Goal: Obtain resource: Obtain resource

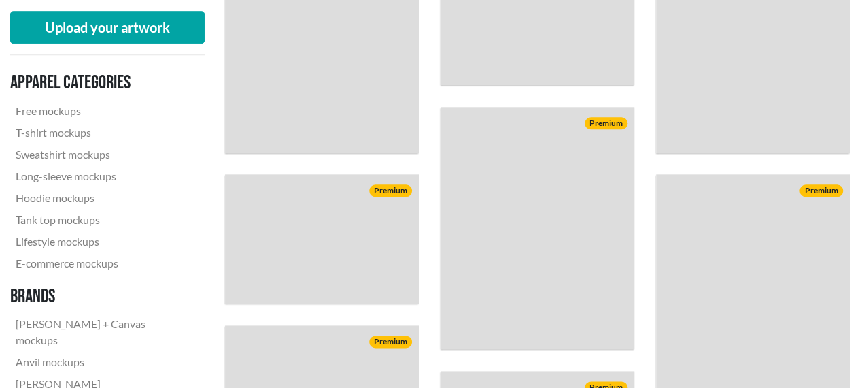
scroll to position [453, 0]
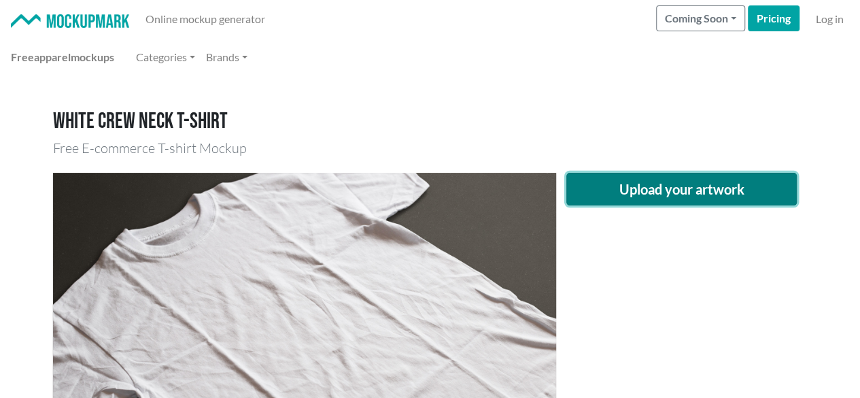
click at [621, 203] on button "Upload your artwork" at bounding box center [681, 189] width 231 height 33
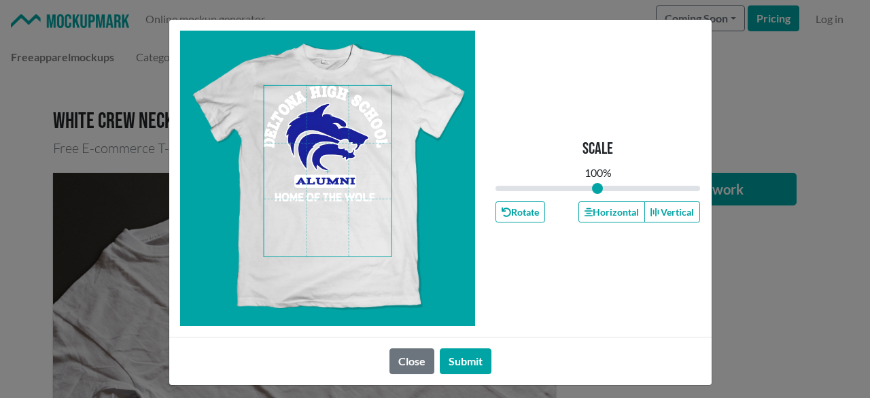
click at [341, 133] on span at bounding box center [328, 171] width 128 height 171
click at [339, 115] on span at bounding box center [328, 171] width 128 height 171
click at [336, 101] on span at bounding box center [328, 171] width 128 height 171
click at [585, 216] on icon "button" at bounding box center [589, 212] width 8 height 8
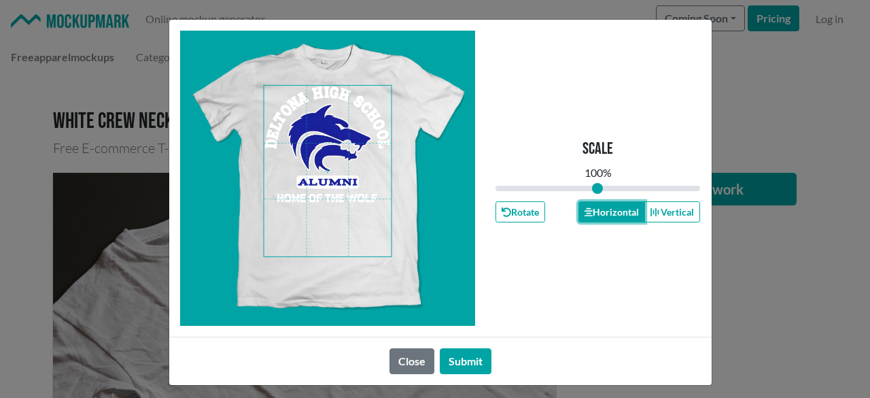
click at [585, 216] on icon "button" at bounding box center [589, 212] width 8 height 8
click at [457, 358] on button "Submit" at bounding box center [466, 361] width 52 height 26
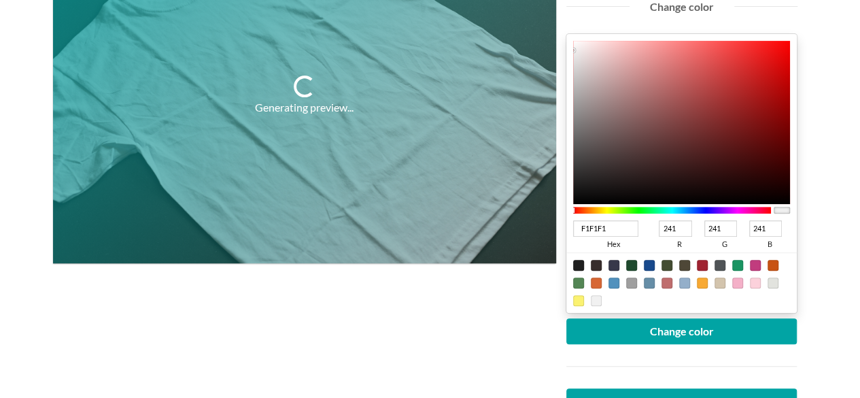
scroll to position [226, 0]
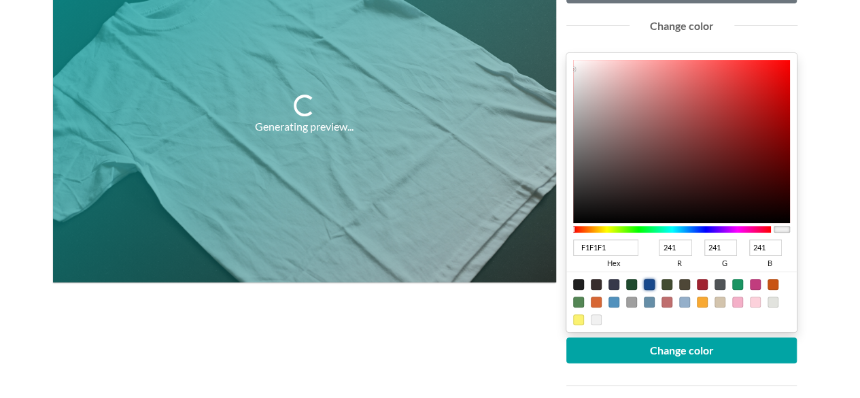
click at [650, 282] on div at bounding box center [649, 284] width 11 height 11
type input "18498C"
type input "24"
type input "73"
type input "140"
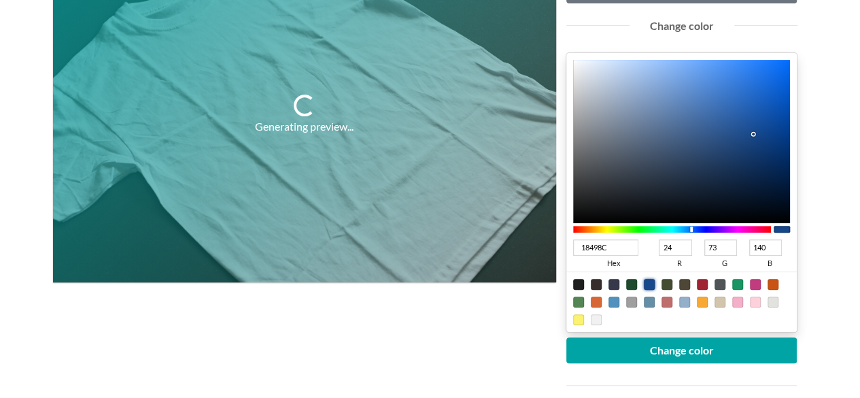
click at [649, 283] on div at bounding box center [649, 284] width 11 height 11
click at [696, 226] on div at bounding box center [672, 229] width 199 height 12
type input "184F8C"
type input "79"
type input "184C8C"
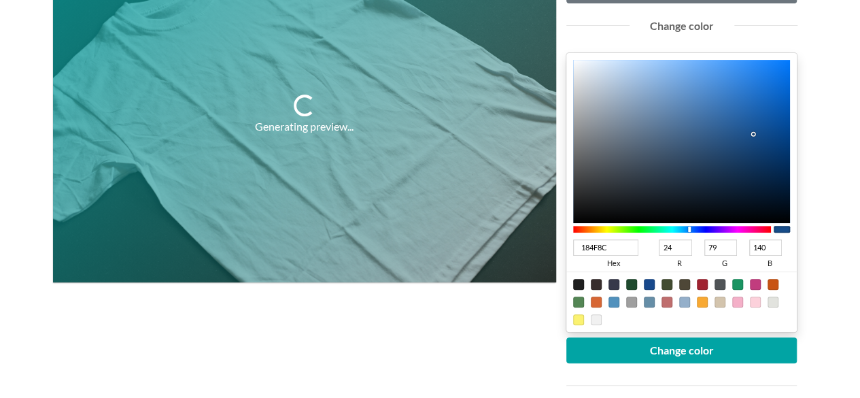
type input "76"
type input "184A8C"
type input "74"
type input "18458C"
type input "69"
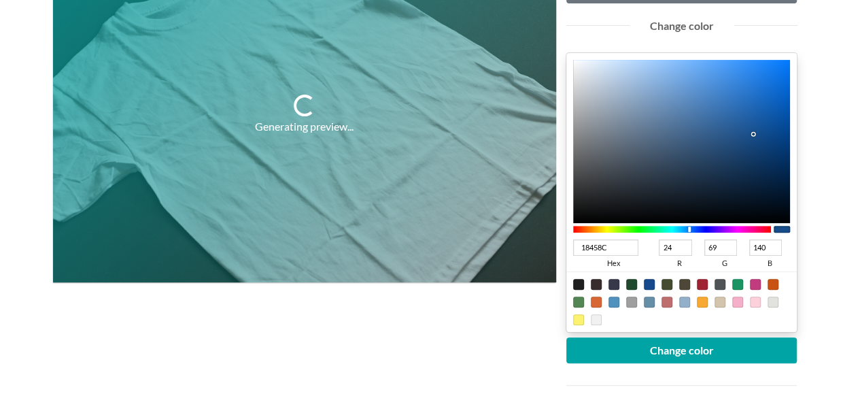
type input "18418C"
type input "65"
type input "183C8C"
type input "60"
type input "18378C"
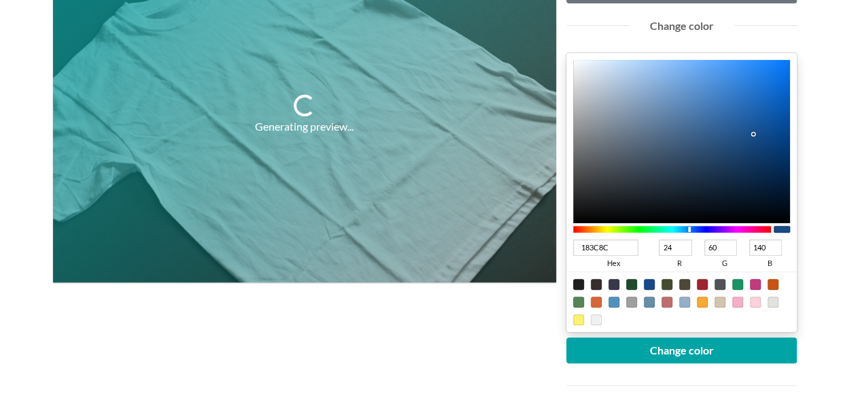
type input "55"
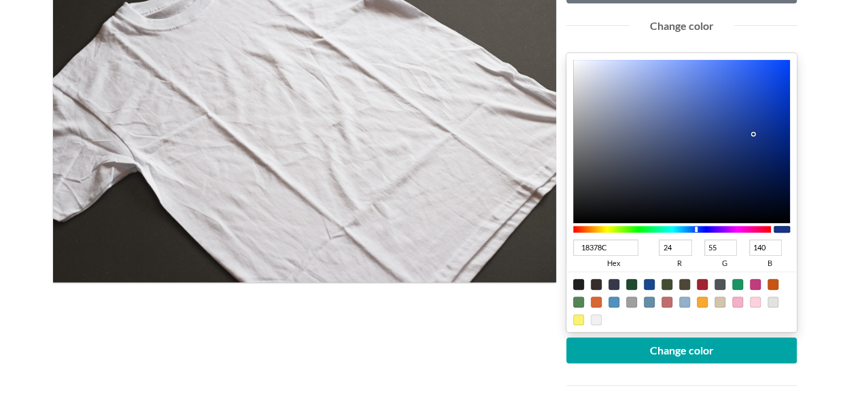
drag, startPoint x: 689, startPoint y: 229, endPoint x: 696, endPoint y: 230, distance: 6.8
click at [696, 230] on div at bounding box center [696, 228] width 3 height 5
type input "05298D"
type input "5"
type input "41"
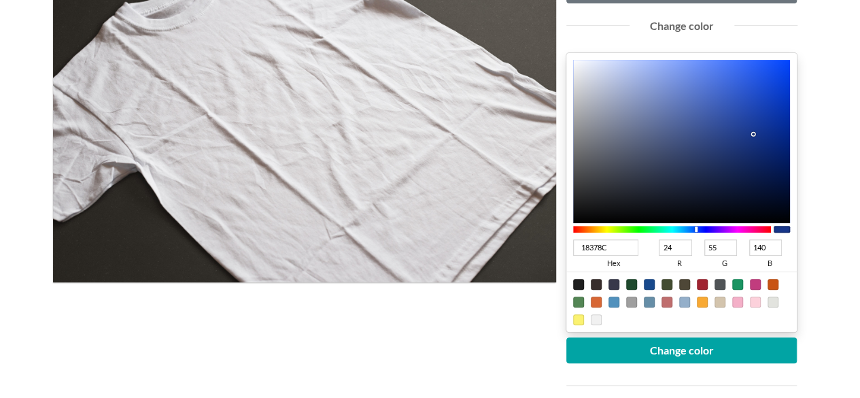
type input "141"
type input "04288D"
type input "4"
type input "40"
type input "00258D"
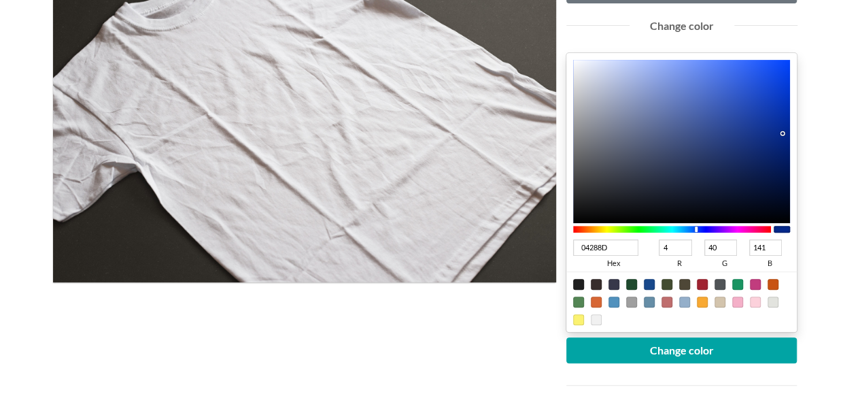
type input "0"
type input "37"
type input "002489"
type input "36"
type input "137"
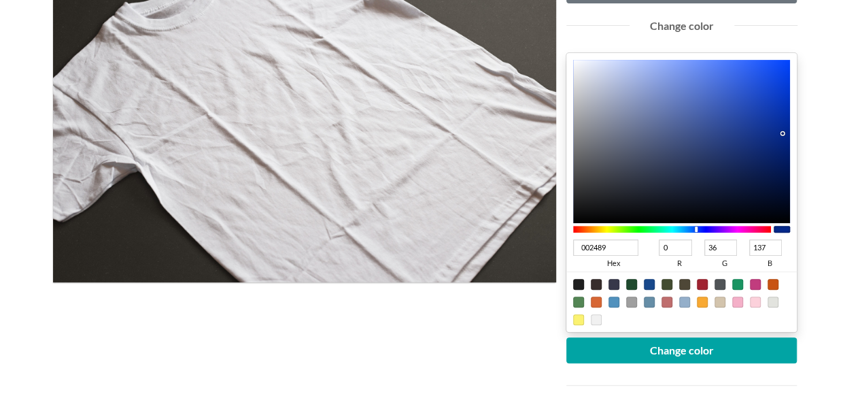
type input "002488"
type input "136"
type input "002487"
type input "135"
type input "002384"
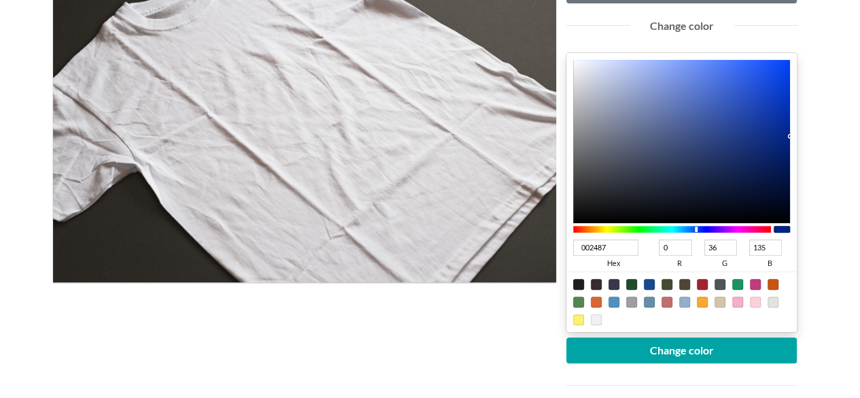
type input "35"
type input "132"
type input "002280"
type input "34"
type input "128"
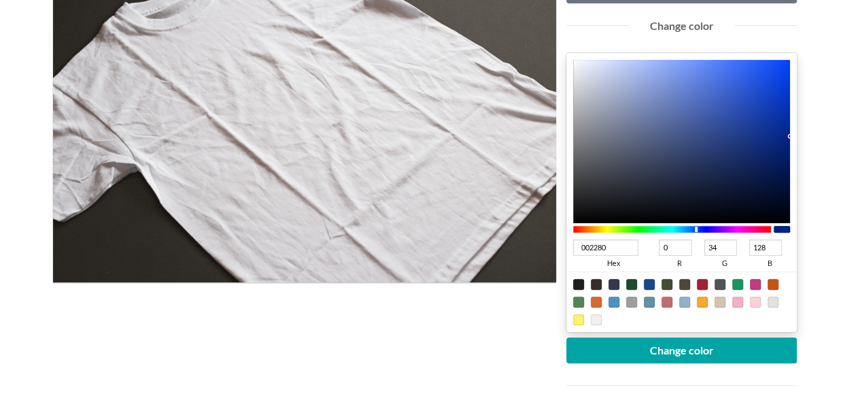
type input "00227E"
type input "126"
type input "002078"
type input "32"
type input "120"
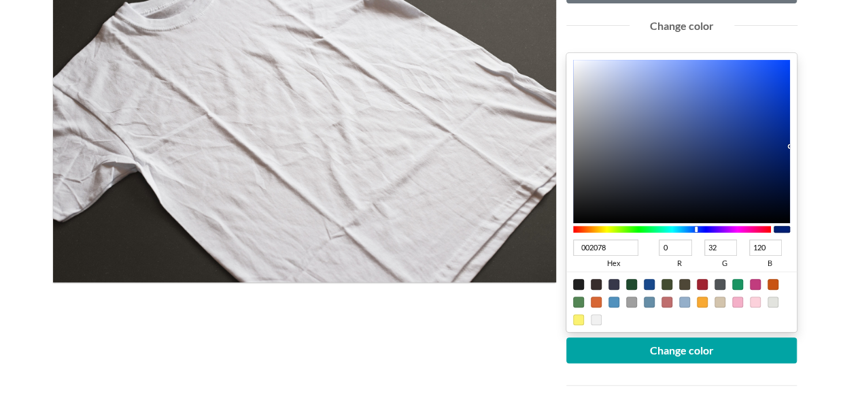
type input "001E70"
type input "30"
type input "112"
drag, startPoint x: 783, startPoint y: 132, endPoint x: 818, endPoint y: 150, distance: 39.2
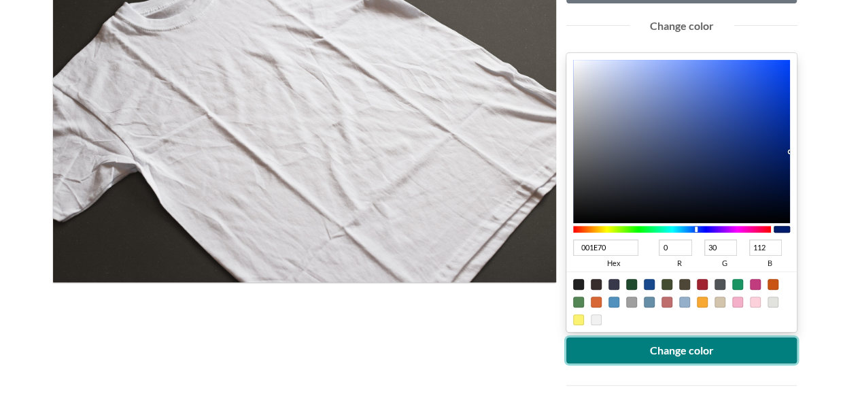
click at [677, 345] on button "Change color" at bounding box center [681, 350] width 231 height 26
drag, startPoint x: 626, startPoint y: 345, endPoint x: 627, endPoint y: 353, distance: 7.6
click at [627, 353] on button "Change color" at bounding box center [681, 350] width 231 height 26
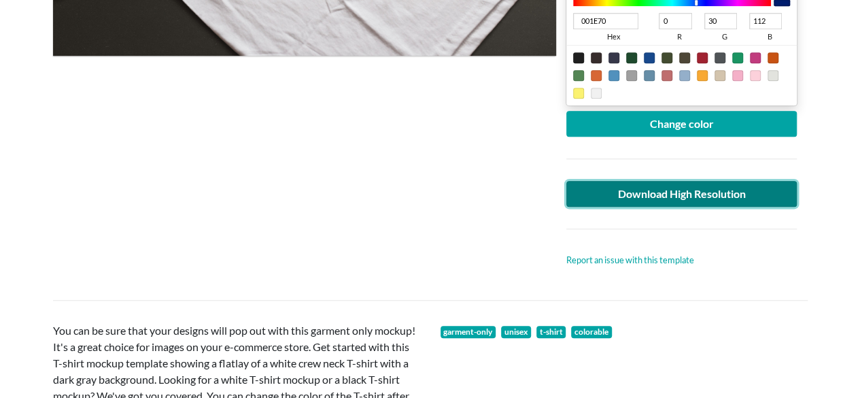
click at [604, 198] on link "Download High Resolution" at bounding box center [681, 194] width 231 height 26
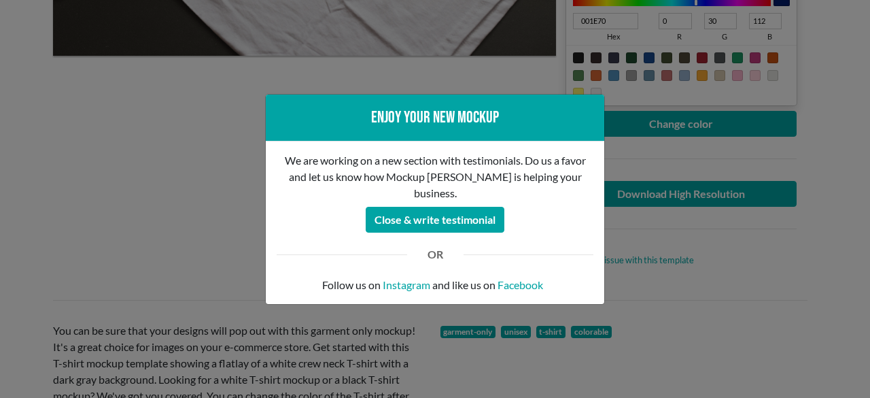
click at [204, 239] on div "Enjoy your new mockup We are working on a new section with testimonials. Do us …" at bounding box center [435, 199] width 870 height 398
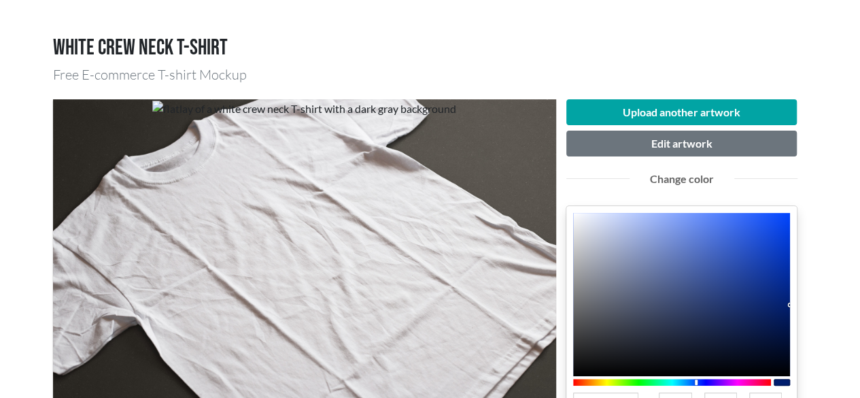
scroll to position [0, 0]
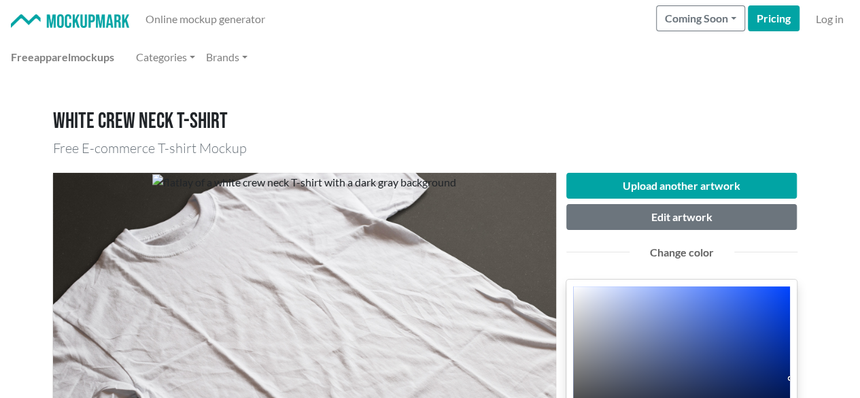
click at [377, 68] on div "Free apparel mockups Categories Brands" at bounding box center [430, 57] width 838 height 27
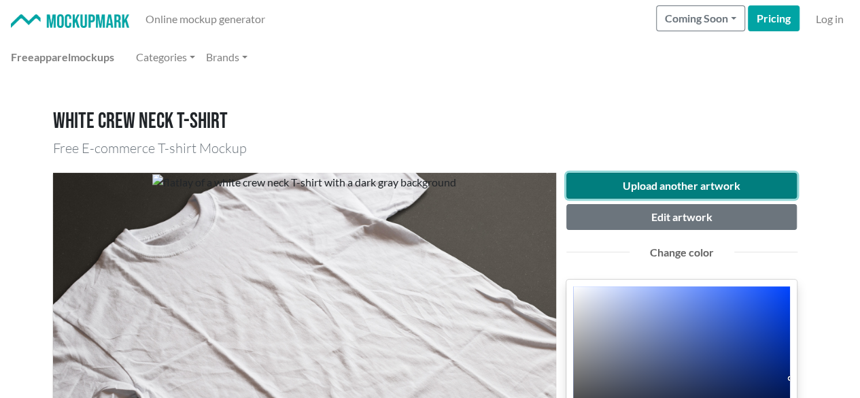
click at [586, 184] on button "Upload another artwork" at bounding box center [681, 186] width 231 height 26
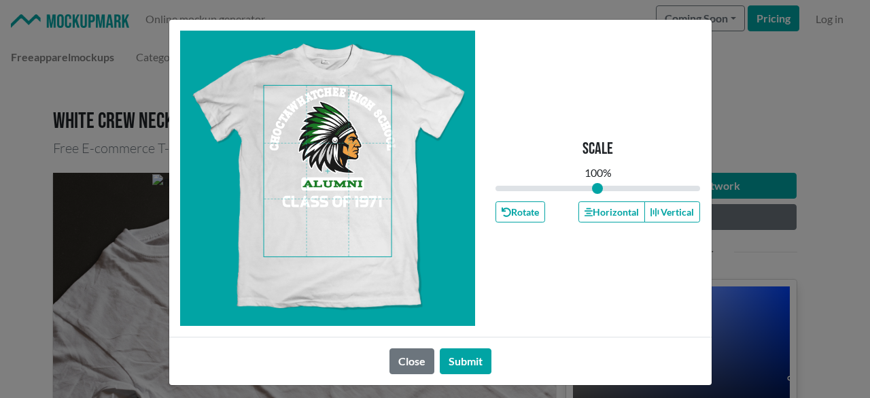
click at [326, 114] on span at bounding box center [328, 171] width 128 height 171
click at [337, 110] on span at bounding box center [328, 171] width 128 height 171
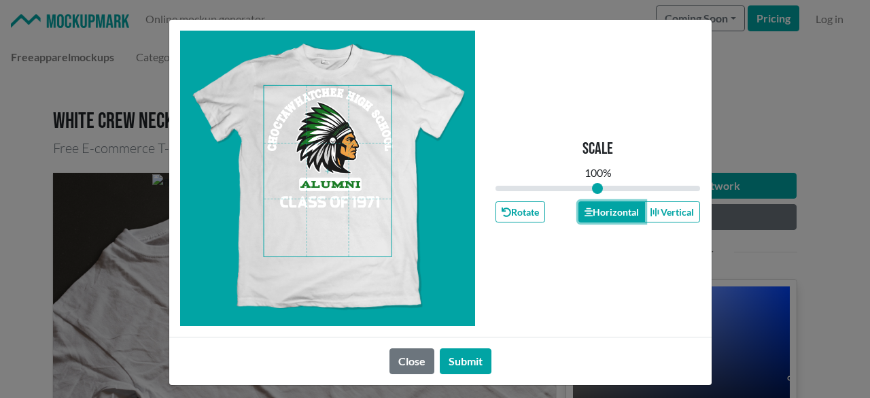
click at [603, 203] on button "Horizontal" at bounding box center [612, 211] width 67 height 21
click at [603, 201] on button "Horizontal" at bounding box center [612, 211] width 67 height 21
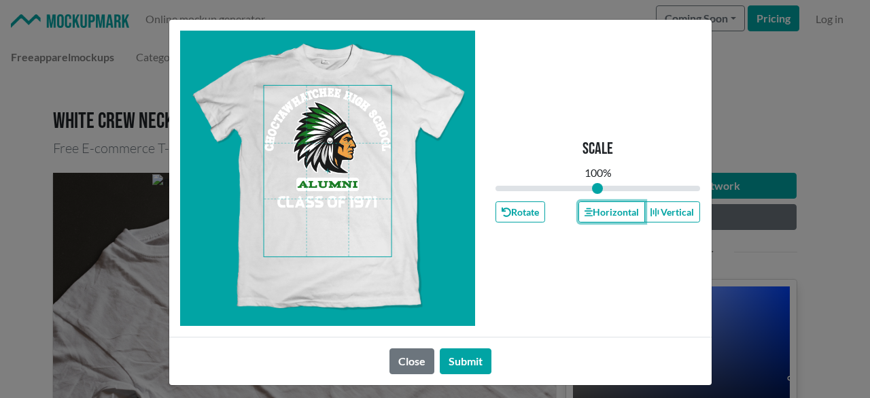
drag, startPoint x: 602, startPoint y: 201, endPoint x: 560, endPoint y: 225, distance: 49.0
click at [601, 201] on button "Horizontal" at bounding box center [612, 211] width 67 height 21
click at [458, 358] on button "Submit" at bounding box center [466, 361] width 52 height 26
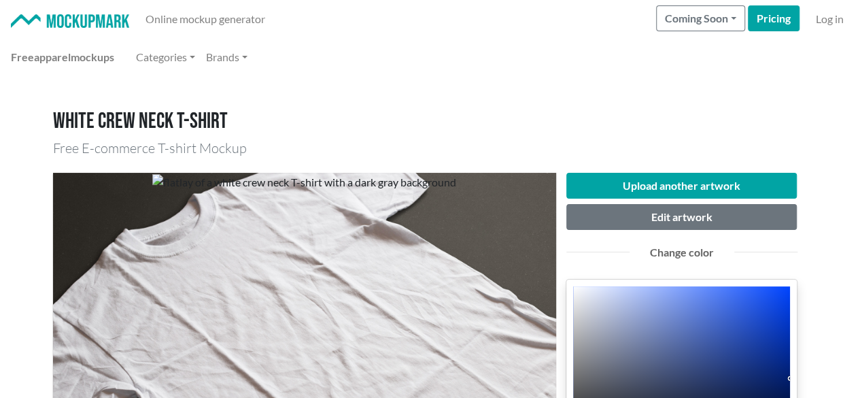
click at [483, 130] on h1 "White crew neck T-shirt" at bounding box center [430, 122] width 755 height 26
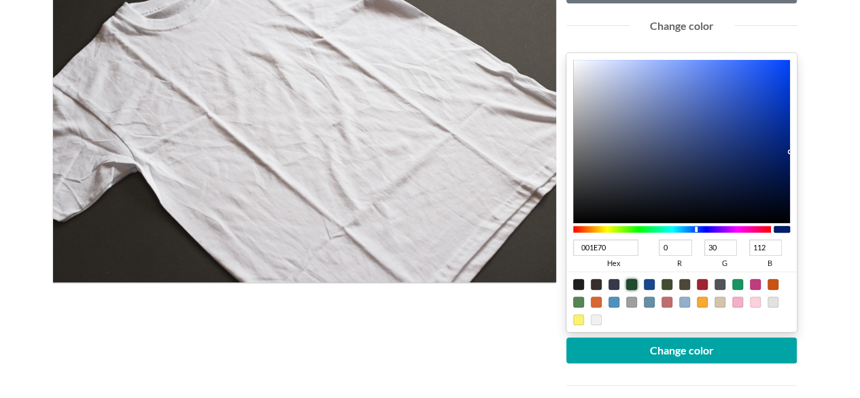
click at [634, 282] on div at bounding box center [631, 284] width 11 height 11
type input "1F4A2E"
type input "31"
type input "74"
type input "46"
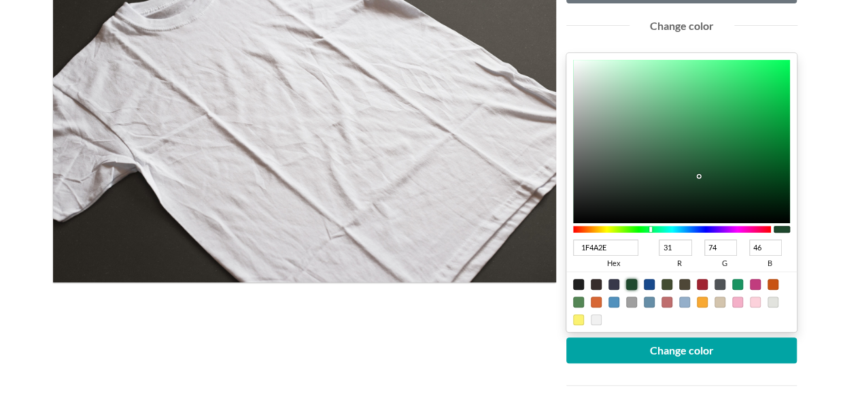
type input "035B21"
type input "3"
type input "91"
type input "33"
type input "015B20"
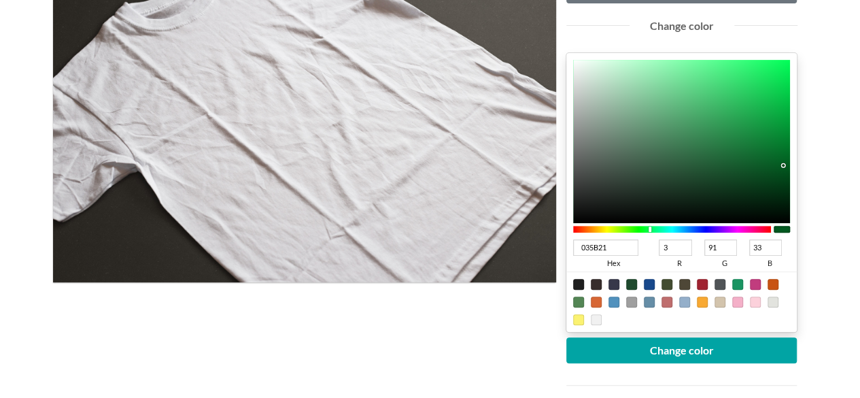
type input "1"
type input "32"
type input "005A1F"
type input "0"
type input "90"
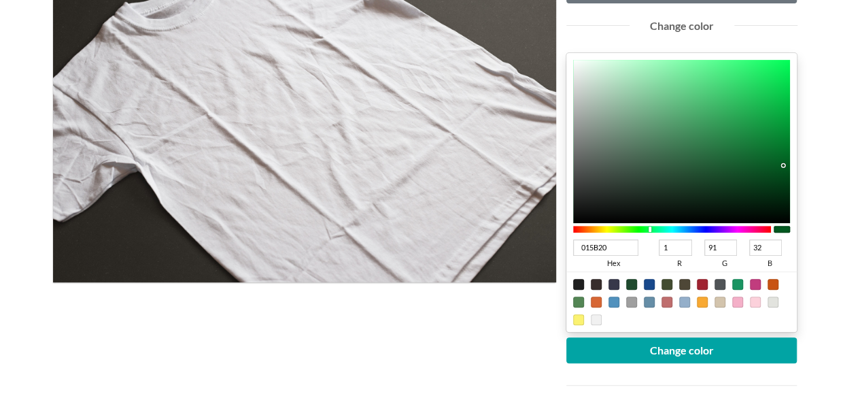
type input "31"
type input "00581E"
type input "88"
type input "30"
type input "00541D"
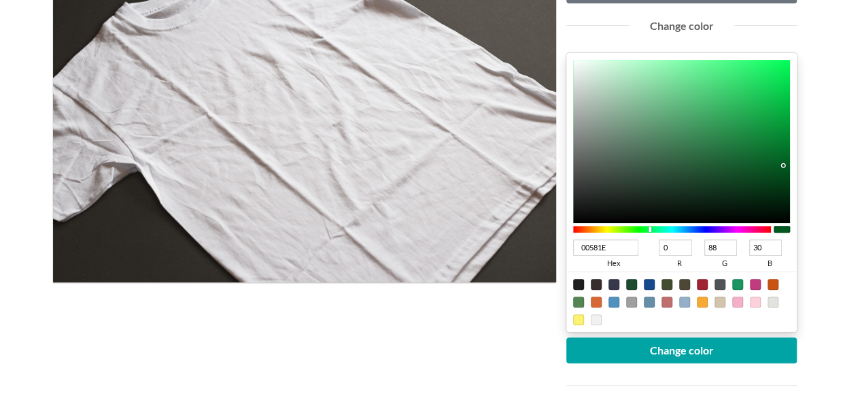
type input "84"
type input "29"
type input "00501C"
type input "80"
type input "28"
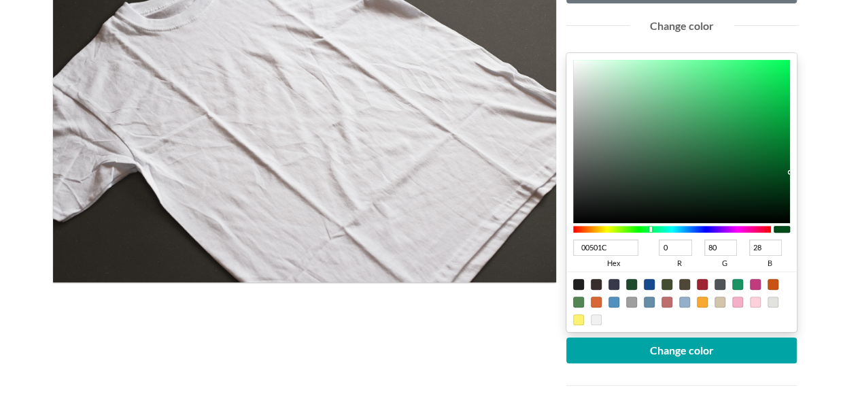
type input "004A1A"
type input "74"
type input "26"
drag, startPoint x: 784, startPoint y: 164, endPoint x: 815, endPoint y: 175, distance: 32.5
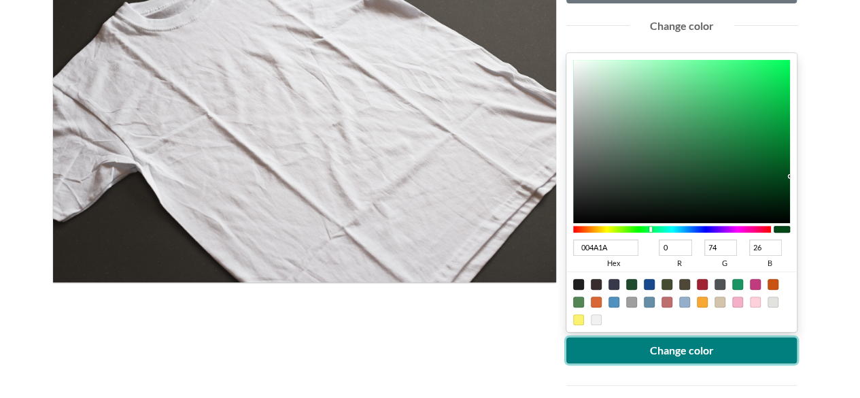
click at [697, 345] on button "Change color" at bounding box center [681, 350] width 231 height 26
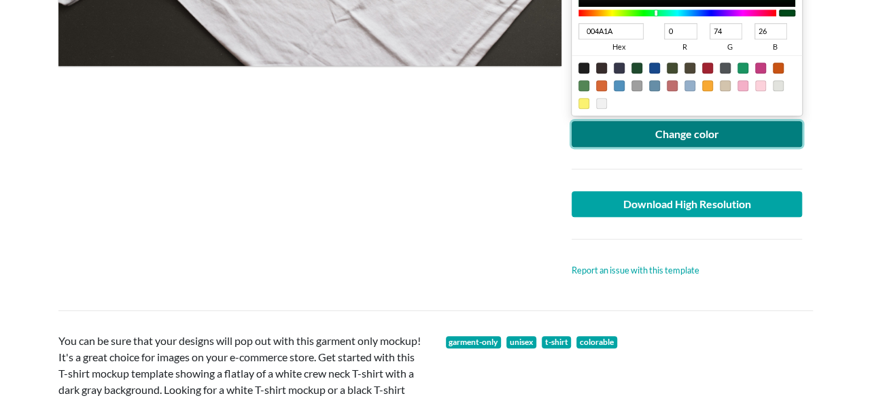
scroll to position [453, 0]
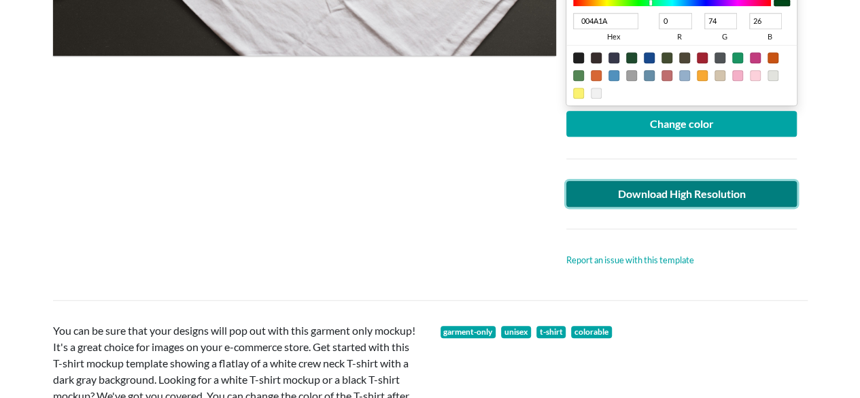
click at [616, 186] on link "Download High Resolution" at bounding box center [681, 194] width 231 height 26
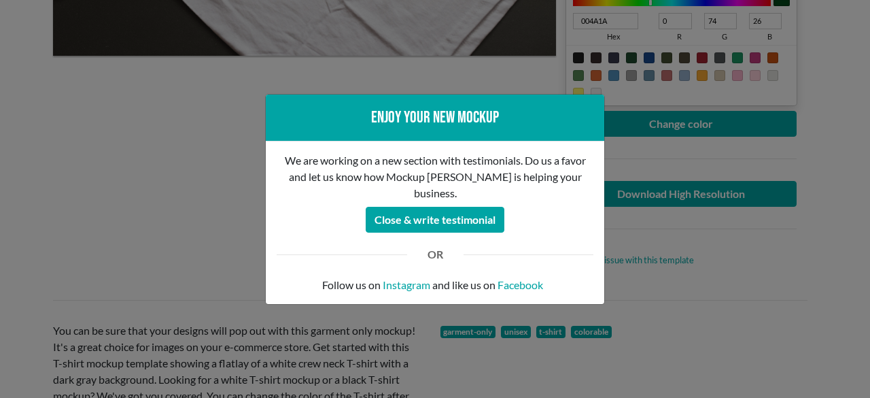
click at [188, 112] on div "Enjoy your new mockup We are working on a new section with testimonials. Do us …" at bounding box center [435, 199] width 870 height 398
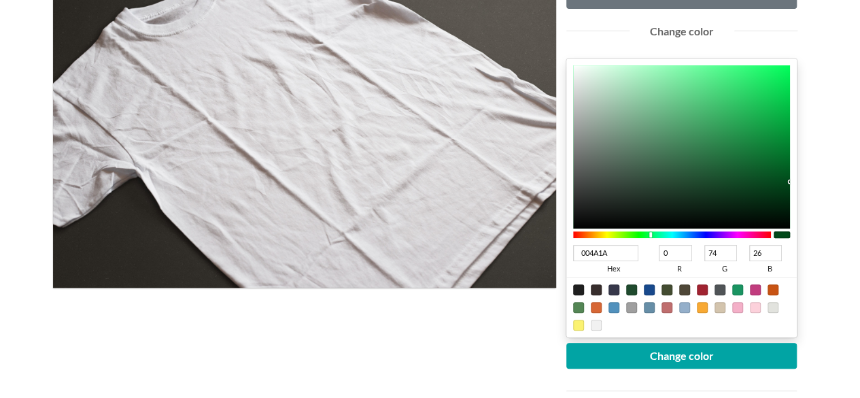
scroll to position [340, 0]
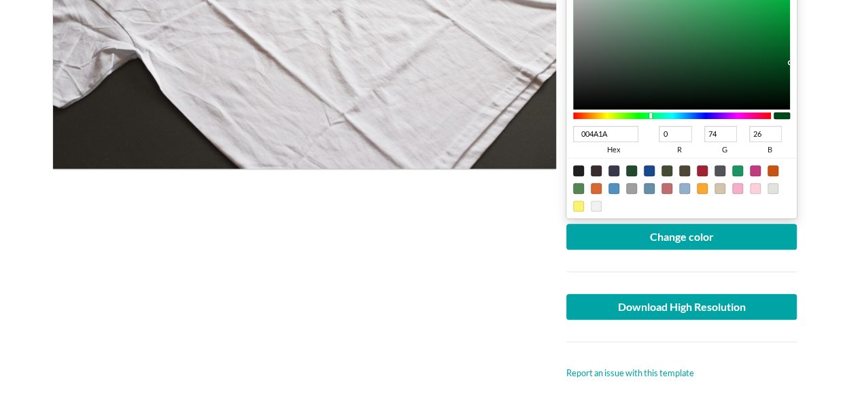
drag, startPoint x: 272, startPoint y: 220, endPoint x: 252, endPoint y: 139, distance: 83.9
click at [269, 220] on div at bounding box center [304, 106] width 503 height 547
